Goal: Task Accomplishment & Management: Use online tool/utility

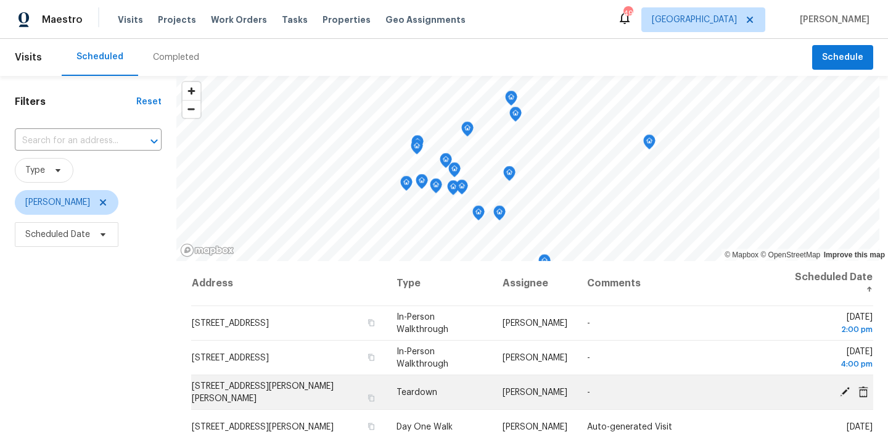
scroll to position [174, 0]
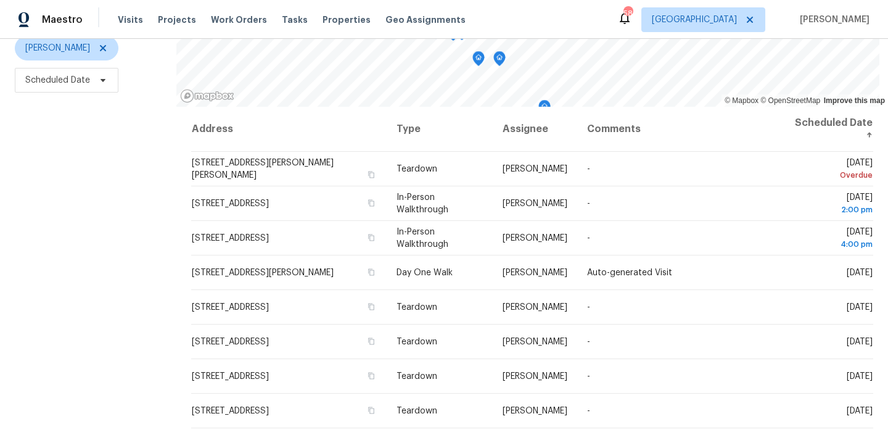
scroll to position [174, 0]
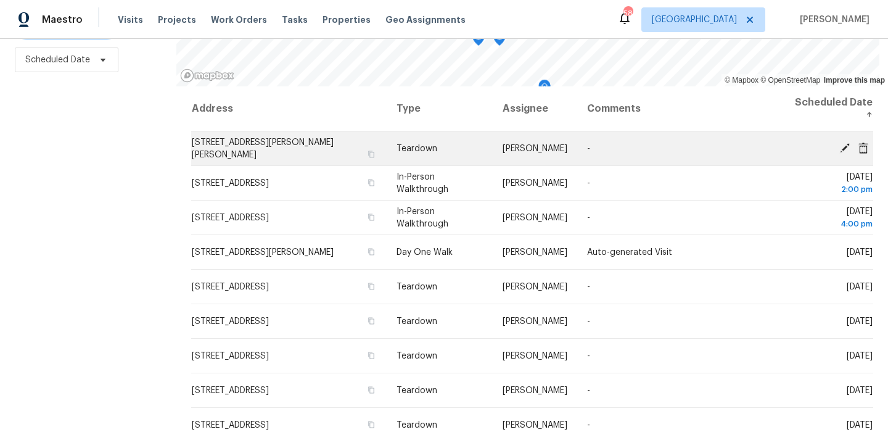
click at [846, 147] on icon at bounding box center [845, 147] width 10 height 10
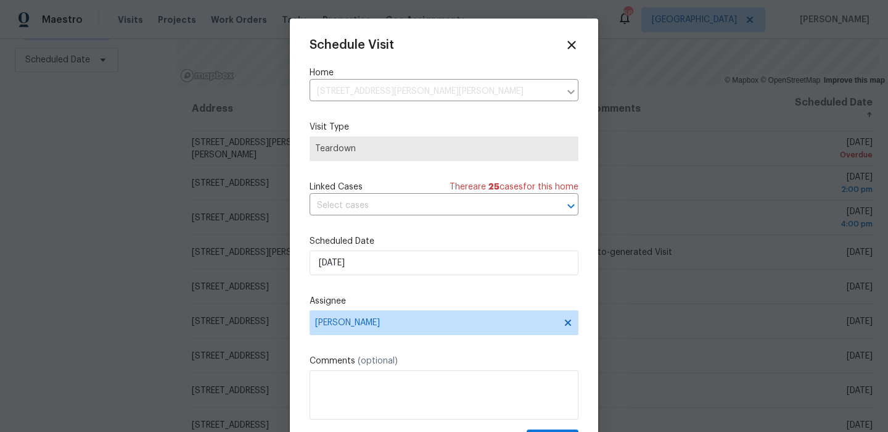
click at [370, 278] on div "Schedule Visit Home [STREET_ADDRESS][PERSON_NAME][PERSON_NAME] ​ Visit Type Tea…" at bounding box center [443, 245] width 269 height 414
click at [380, 260] on input "[DATE]" at bounding box center [443, 262] width 269 height 25
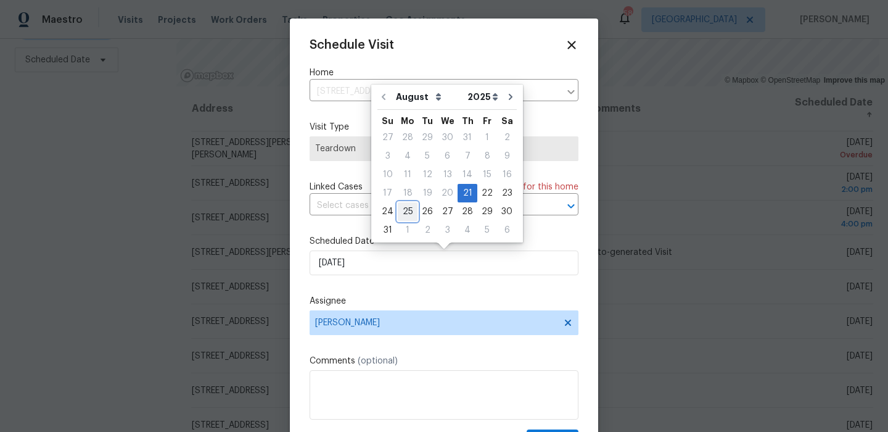
click at [408, 206] on div "25" at bounding box center [408, 211] width 20 height 17
type input "[DATE]"
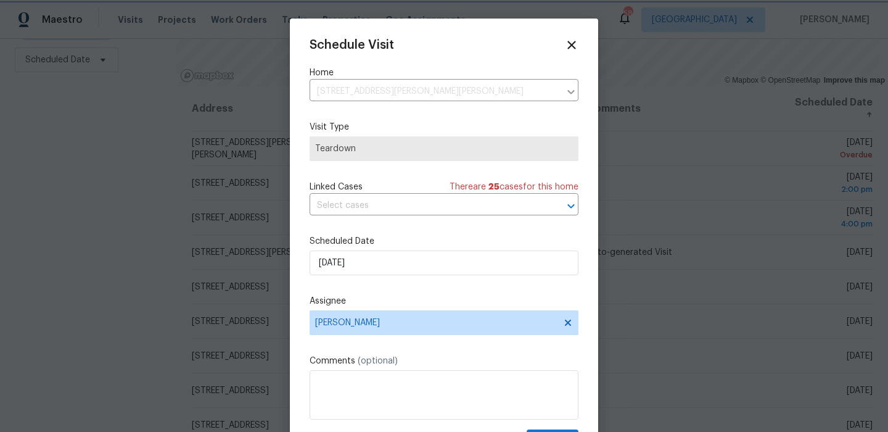
scroll to position [22, 0]
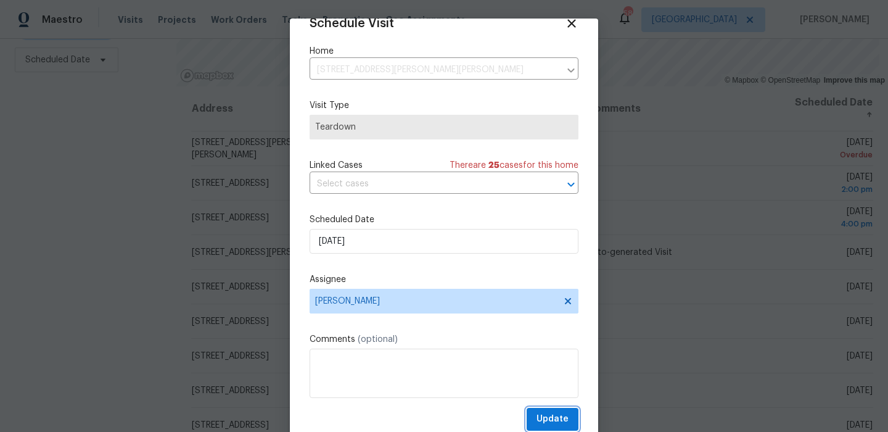
click at [557, 417] on span "Update" at bounding box center [552, 418] width 32 height 15
